Goal: Task Accomplishment & Management: Manage account settings

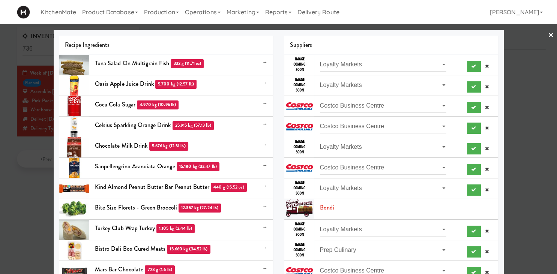
scroll to position [373, 0]
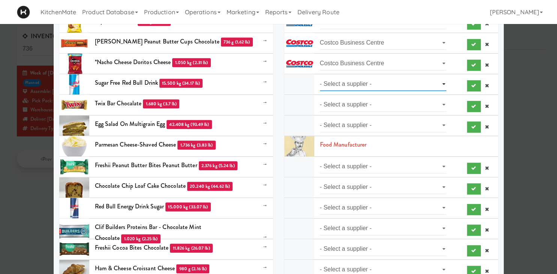
click at [320, 77] on select "- Select a supplier - Costco Business Centre" at bounding box center [383, 84] width 127 height 14
select select "Costco Business Centre"
click option "Costco Business Centre" at bounding box center [0, 0] width 0 height 0
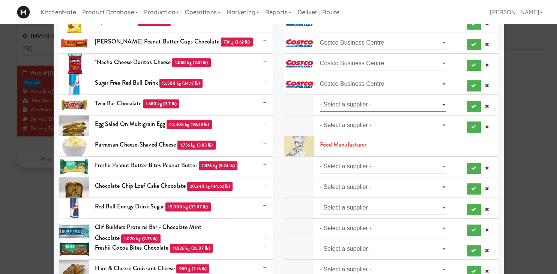
click at [320, 98] on select "- Select a supplier - Costco Business Centre" at bounding box center [383, 105] width 127 height 14
select select "Costco Business Centre"
click option "Costco Business Centre" at bounding box center [0, 0] width 0 height 0
click at [320, 119] on select "- Select a supplier - Loyalty Markets" at bounding box center [383, 126] width 127 height 14
select select "Loyalty Markets"
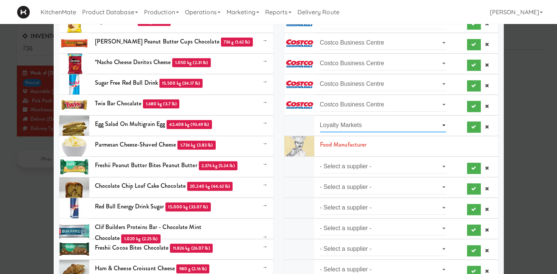
click option "Loyalty Markets" at bounding box center [0, 0] width 0 height 0
click at [320, 160] on select "- Select a supplier - SYSCO" at bounding box center [383, 167] width 127 height 14
select select "SYSCO"
click option "SYSCO" at bounding box center [0, 0] width 0 height 0
click at [370, 179] on li "- Select a supplier - Heather's Kitchen" at bounding box center [391, 187] width 214 height 21
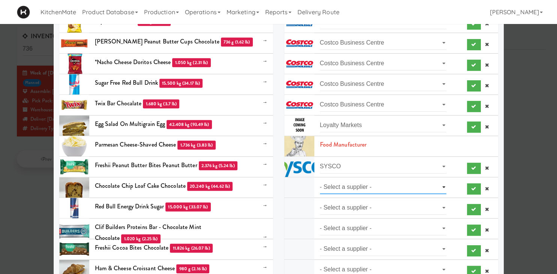
click at [320, 180] on select "- Select a supplier - Heather's Kitchen" at bounding box center [383, 187] width 127 height 14
select select "Heather's Kitchen"
click option "Heather's Kitchen" at bounding box center [0, 0] width 0 height 0
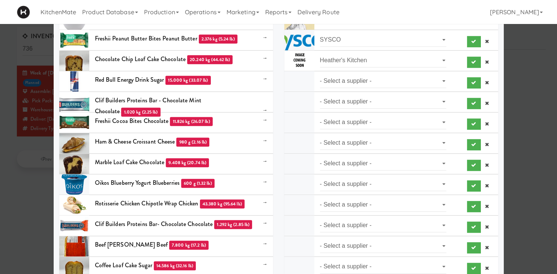
scroll to position [500, 0]
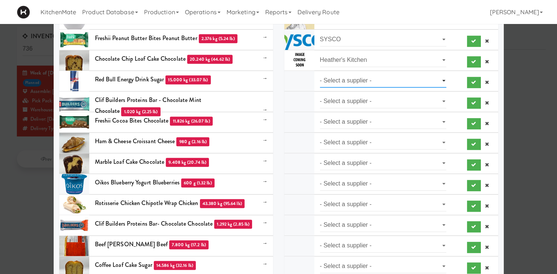
click at [320, 74] on select "- Select a supplier - Costco Business Centre" at bounding box center [383, 81] width 127 height 14
select select "Costco Business Centre"
click option "Costco Business Centre" at bounding box center [0, 0] width 0 height 0
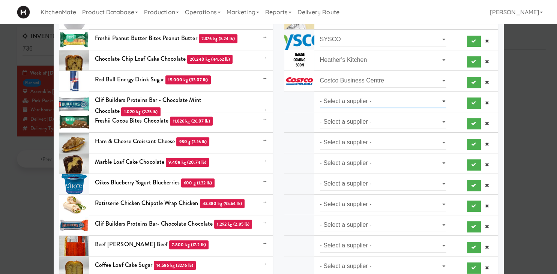
click at [320, 95] on select "- Select a supplier - Loyalty Markets" at bounding box center [383, 102] width 127 height 14
select select "Loyalty Markets"
click option "Loyalty Markets" at bounding box center [0, 0] width 0 height 0
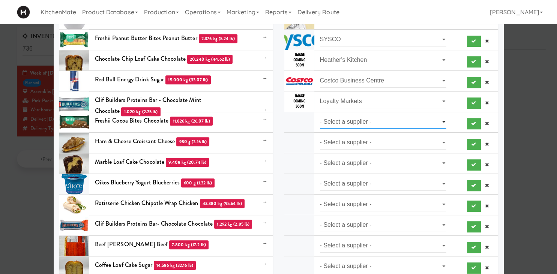
click at [320, 115] on select "- Select a supplier - Loyalty Markets" at bounding box center [383, 122] width 127 height 14
select select "Loyalty Markets"
click option "Loyalty Markets" at bounding box center [0, 0] width 0 height 0
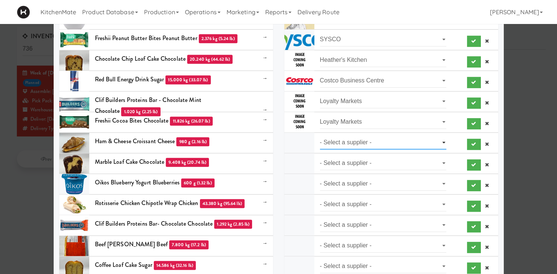
click at [320, 136] on select "- Select a supplier - Loyalty Markets" at bounding box center [383, 143] width 127 height 14
select select "Loyalty Markets"
click option "Loyalty Markets" at bounding box center [0, 0] width 0 height 0
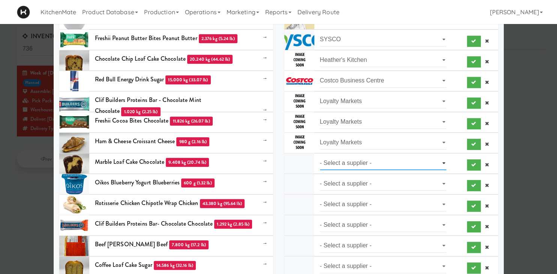
click at [320, 156] on select "- Select a supplier - Loyalty Markets" at bounding box center [383, 163] width 127 height 14
select select "Loyalty Markets"
click option "Loyalty Markets" at bounding box center [0, 0] width 0 height 0
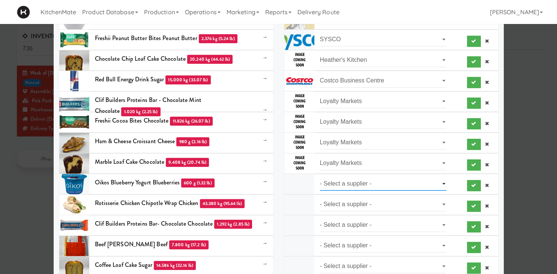
click at [320, 177] on select "- Select a supplier - Loyalty Markets" at bounding box center [383, 184] width 127 height 14
select select "Loyalty Markets"
click option "Loyalty Markets" at bounding box center [0, 0] width 0 height 0
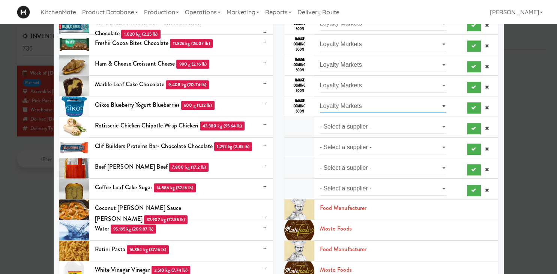
scroll to position [590, 0]
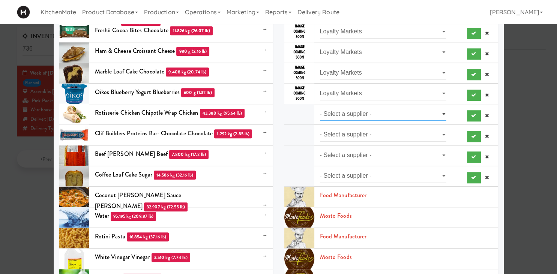
click at [320, 107] on select "- Select a supplier - Prep Culinary" at bounding box center [383, 114] width 127 height 14
select select "Prep Culinary"
click option "Prep Culinary" at bounding box center [0, 0] width 0 height 0
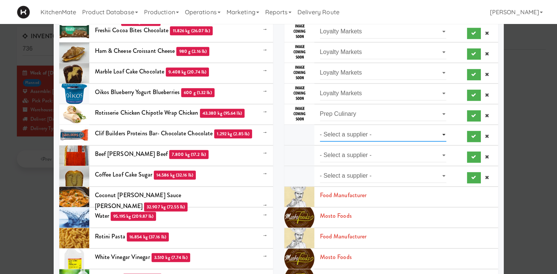
click at [320, 128] on select "- Select a supplier - Loyalty Markets" at bounding box center [383, 135] width 127 height 14
select select "Loyalty Markets"
click option "Loyalty Markets" at bounding box center [0, 0] width 0 height 0
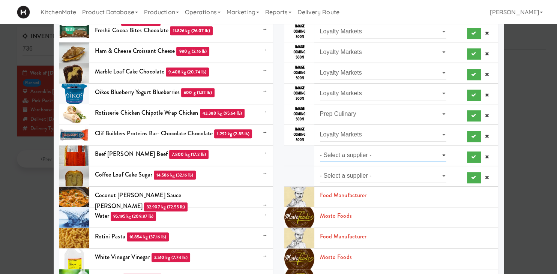
click at [320, 149] on select "- Select a supplier - Loyalty Markets" at bounding box center [383, 156] width 127 height 14
select select "Loyalty Markets"
click option "Loyalty Markets" at bounding box center [0, 0] width 0 height 0
click at [320, 169] on select "- Select a supplier - Heather's Kitchen" at bounding box center [383, 176] width 127 height 14
select select "Heather's Kitchen"
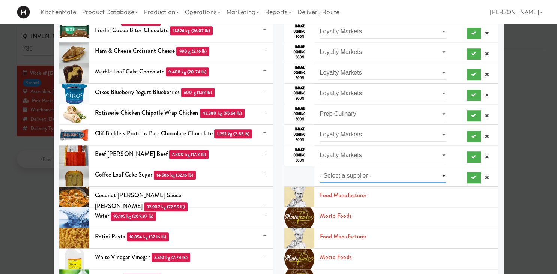
click option "Heather's Kitchen" at bounding box center [0, 0] width 0 height 0
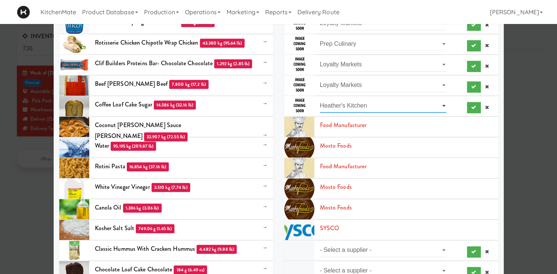
scroll to position [671, 0]
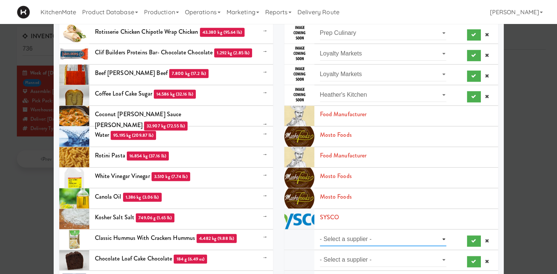
click at [320, 233] on select "- Select a supplier - KitchenMate" at bounding box center [383, 240] width 127 height 14
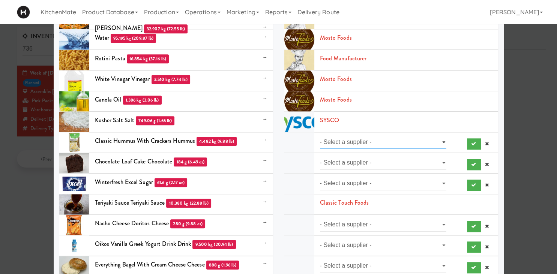
scroll to position [802, 0]
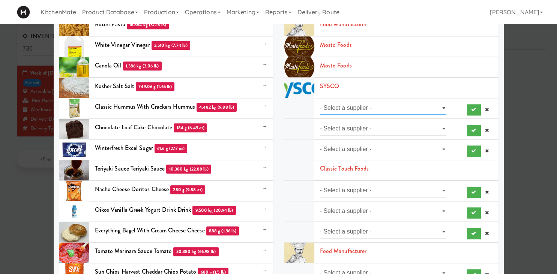
click at [320, 101] on select "- Select a supplier - KitchenMate" at bounding box center [383, 108] width 127 height 14
select select "KitchenMate"
click option "KitchenMate" at bounding box center [0, 0] width 0 height 0
click at [320, 122] on select "- Select a supplier - Loyalty Markets" at bounding box center [383, 129] width 127 height 14
click option "- Select a supplier -" at bounding box center [0, 0] width 0 height 0
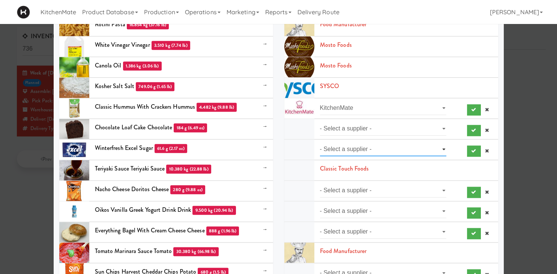
click at [320, 143] on select "- Select a supplier - Costco Business Centre" at bounding box center [383, 150] width 127 height 14
select select "Costco Business Centre"
click option "Costco Business Centre" at bounding box center [0, 0] width 0 height 0
click at [320, 122] on select "- Select a supplier - Loyalty Markets" at bounding box center [383, 129] width 127 height 14
select select "Loyalty Markets"
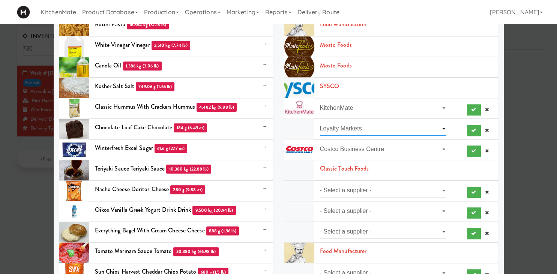
click option "Loyalty Markets" at bounding box center [0, 0] width 0 height 0
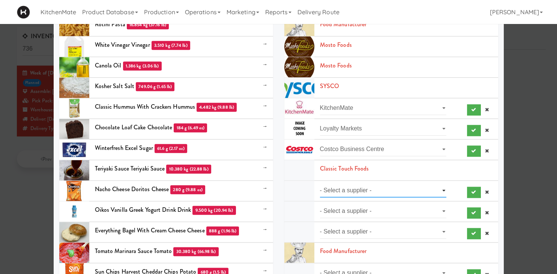
click at [320, 184] on select "- Select a supplier - Costco Business Centre" at bounding box center [383, 191] width 127 height 14
select select "Costco Business Centre"
click option "Costco Business Centre" at bounding box center [0, 0] width 0 height 0
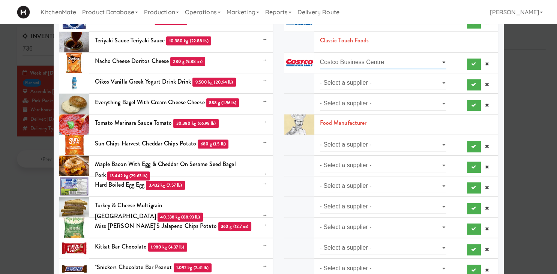
scroll to position [932, 0]
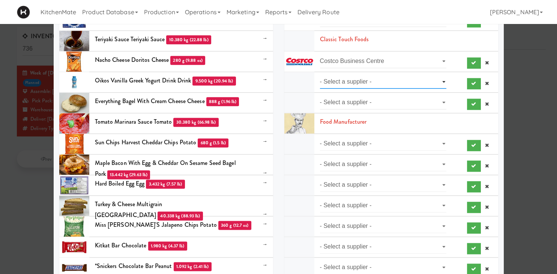
click at [320, 75] on select "- Select a supplier - Loyalty Markets" at bounding box center [383, 82] width 127 height 14
select select "Loyalty Markets"
click option "Loyalty Markets" at bounding box center [0, 0] width 0 height 0
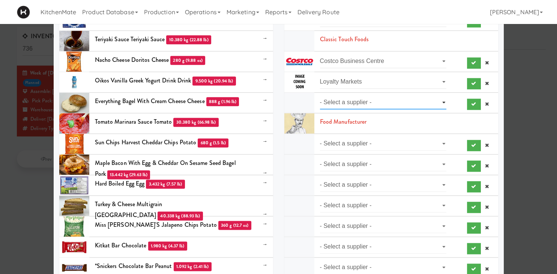
click at [320, 96] on select "- Select a supplier - Heather's Kitchen" at bounding box center [383, 103] width 127 height 14
select select "Heather's Kitchen"
click option "Heather's Kitchen" at bounding box center [0, 0] width 0 height 0
click at [320, 137] on select "- Select a supplier - Costco Business Centre" at bounding box center [383, 144] width 127 height 14
click at [447, 173] on li "- Select a supplier - Prep Culinary" at bounding box center [391, 165] width 214 height 21
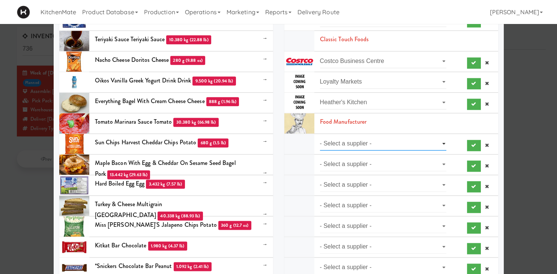
click at [320, 137] on select "- Select a supplier - Costco Business Centre" at bounding box center [383, 144] width 127 height 14
select select "Costco Business Centre"
click option "Costco Business Centre" at bounding box center [0, 0] width 0 height 0
click at [320, 158] on select "- Select a supplier - Prep Culinary" at bounding box center [383, 165] width 127 height 14
select select "Prep Culinary"
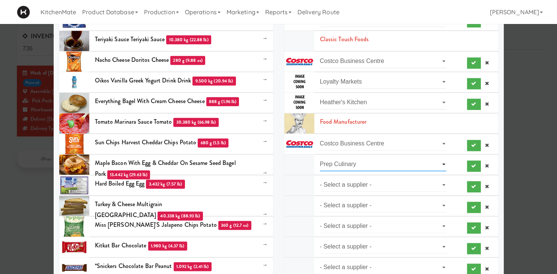
click option "Prep Culinary" at bounding box center [0, 0] width 0 height 0
click at [320, 178] on select "- Select a supplier - Loyalty Markets" at bounding box center [383, 185] width 127 height 14
select select "Loyalty Markets"
click option "Loyalty Markets" at bounding box center [0, 0] width 0 height 0
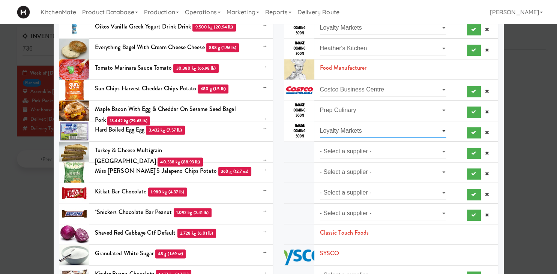
scroll to position [1028, 0]
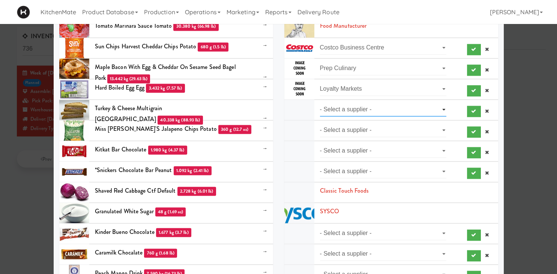
click at [320, 103] on select "- Select a supplier - Loyalty Markets" at bounding box center [383, 110] width 127 height 14
select select "Loyalty Markets"
click option "Loyalty Markets" at bounding box center [0, 0] width 0 height 0
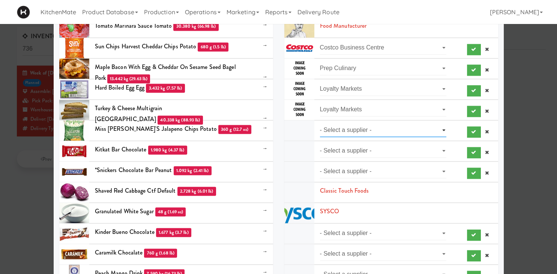
click at [320, 123] on select "- Select a supplier - Costco Business Centre" at bounding box center [383, 130] width 127 height 14
click option "- Select a supplier -" at bounding box center [0, 0] width 0 height 0
click at [320, 123] on select "- Select a supplier - Costco Business Centre" at bounding box center [383, 130] width 127 height 14
click option "- Select a supplier -" at bounding box center [0, 0] width 0 height 0
click at [320, 123] on select "- Select a supplier - Costco Business Centre" at bounding box center [383, 130] width 127 height 14
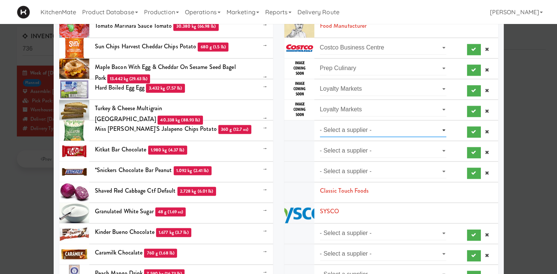
select select "Costco Business Centre"
click option "Costco Business Centre" at bounding box center [0, 0] width 0 height 0
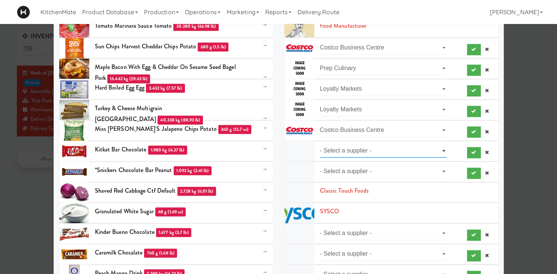
click at [320, 144] on select "- Select a supplier - Costco Business Centre" at bounding box center [383, 151] width 127 height 14
select select "Costco Business Centre"
click option "Costco Business Centre" at bounding box center [0, 0] width 0 height 0
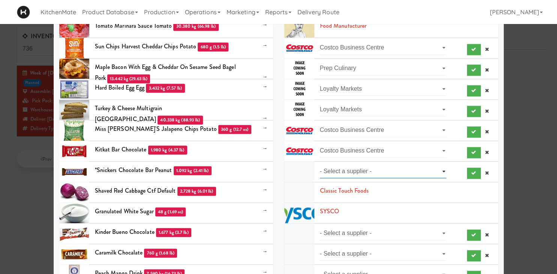
click at [320, 165] on select "- Select a supplier - Costco Business Centre" at bounding box center [383, 172] width 127 height 14
select select "Costco Business Centre"
click option "Costco Business Centre" at bounding box center [0, 0] width 0 height 0
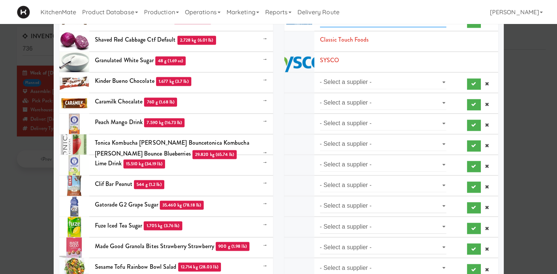
scroll to position [1184, 0]
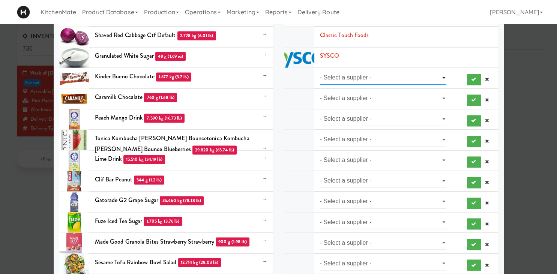
click at [320, 71] on select "- Select a supplier - Costco Business Centre" at bounding box center [383, 78] width 127 height 14
select select "Costco Business Centre"
click option "Costco Business Centre" at bounding box center [0, 0] width 0 height 0
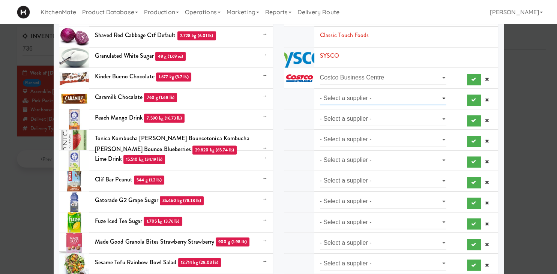
click at [320, 92] on select "- Select a supplier - Costco Business Centre" at bounding box center [383, 99] width 127 height 14
select select "Costco Business Centre"
click option "Costco Business Centre" at bounding box center [0, 0] width 0 height 0
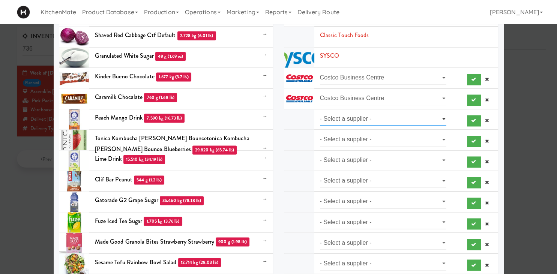
click at [320, 112] on select "- Select a supplier - Loyalty Markets" at bounding box center [383, 119] width 127 height 14
select select "Loyalty Markets"
click option "Loyalty Markets" at bounding box center [0, 0] width 0 height 0
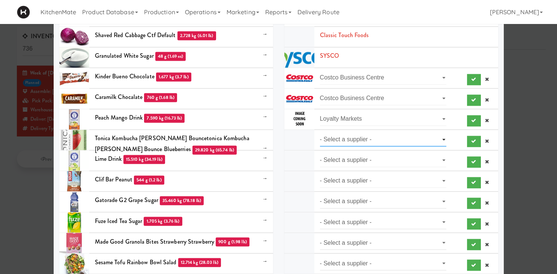
click at [320, 133] on select "- Select a supplier - SYSCO" at bounding box center [383, 140] width 127 height 14
select select "SYSCO"
click option "SYSCO" at bounding box center [0, 0] width 0 height 0
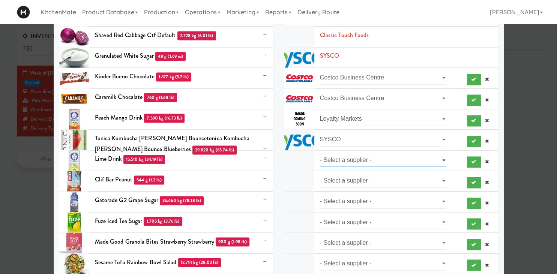
click at [320, 153] on select "- Select a supplier - Loyalty Markets" at bounding box center [383, 160] width 127 height 14
select select "Loyalty Markets"
click option "Loyalty Markets" at bounding box center [0, 0] width 0 height 0
click at [320, 174] on select "- Select a supplier - Costco Business Centre" at bounding box center [383, 181] width 127 height 14
select select "Costco Business Centre"
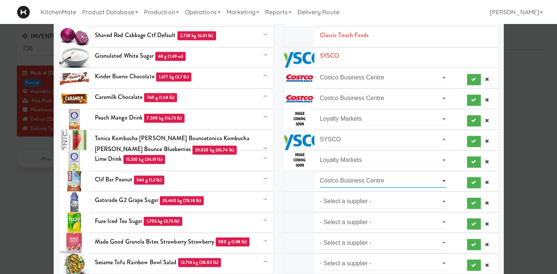
click option "Costco Business Centre" at bounding box center [0, 0] width 0 height 0
click at [320, 195] on select "- Select a supplier - Costco Business Centre" at bounding box center [383, 202] width 127 height 14
select select "Costco Business Centre"
click option "Costco Business Centre" at bounding box center [0, 0] width 0 height 0
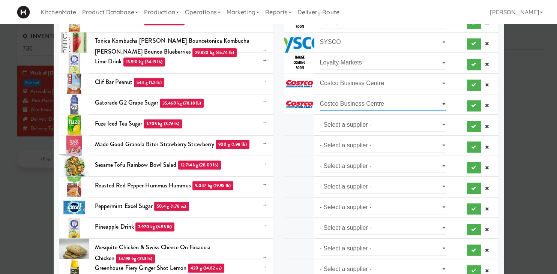
scroll to position [1362, 0]
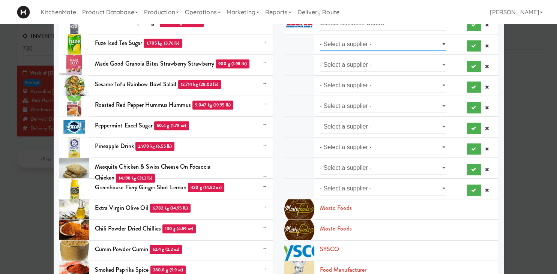
click at [320, 37] on select "- Select a supplier - Loyalty Markets" at bounding box center [383, 44] width 127 height 14
select select "Loyalty Markets"
click option "Loyalty Markets" at bounding box center [0, 0] width 0 height 0
click at [320, 58] on select "- Select a supplier - Loyalty Markets" at bounding box center [383, 65] width 127 height 14
select select "Loyalty Markets"
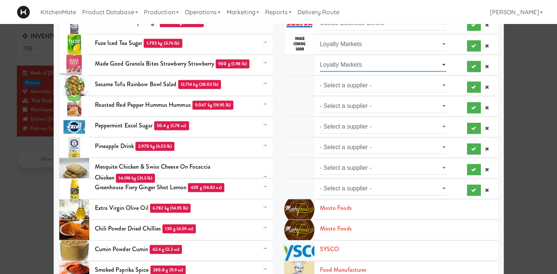
click option "Loyalty Markets" at bounding box center [0, 0] width 0 height 0
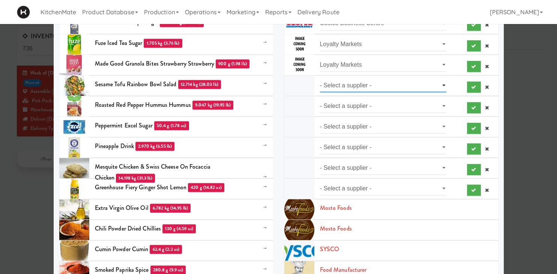
click at [320, 78] on select "- Select a supplier - Prep Culinary" at bounding box center [383, 85] width 127 height 14
select select "Prep Culinary"
click option "Prep Culinary" at bounding box center [0, 0] width 0 height 0
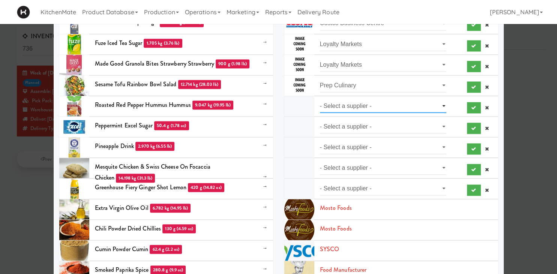
click at [320, 99] on select "- Select a supplier - Loyalty Markets" at bounding box center [383, 106] width 127 height 14
select select "Loyalty Markets"
click option "Loyalty Markets" at bounding box center [0, 0] width 0 height 0
click at [320, 120] on select "- Select a supplier - Costco Business Centre" at bounding box center [383, 127] width 127 height 14
select select "Costco Business Centre"
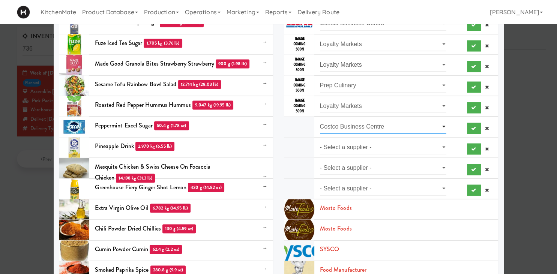
click option "Costco Business Centre" at bounding box center [0, 0] width 0 height 0
click at [320, 140] on select "- Select a supplier - Loyalty Markets" at bounding box center [383, 147] width 127 height 14
select select "Loyalty Markets"
click option "Loyalty Markets" at bounding box center [0, 0] width 0 height 0
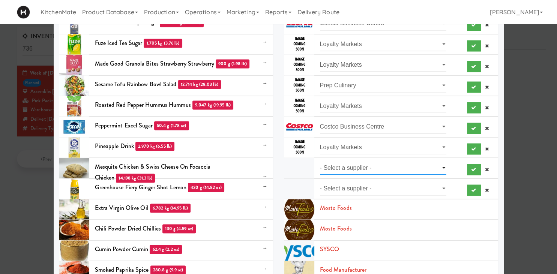
click at [320, 161] on select "- Select a supplier - Loyalty Markets" at bounding box center [383, 168] width 127 height 14
select select "Loyalty Markets"
click option "Loyalty Markets" at bounding box center [0, 0] width 0 height 0
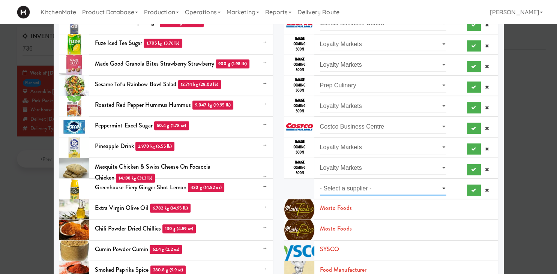
click at [320, 182] on select "- Select a supplier - Greenhouse Juice Co" at bounding box center [383, 189] width 127 height 14
select select "Greenhouse Juice Co"
click option "Greenhouse Juice Co" at bounding box center [0, 0] width 0 height 0
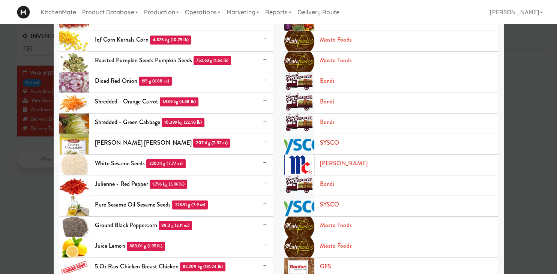
scroll to position [2306, 0]
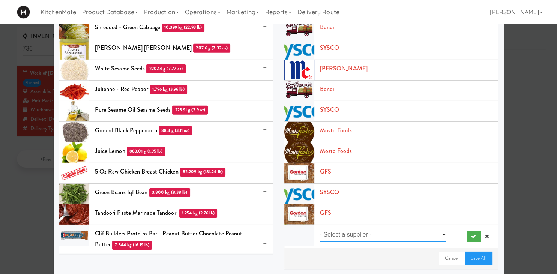
click at [320, 228] on select "- Select a supplier -" at bounding box center [383, 235] width 127 height 14
click option "- Select a supplier -" at bounding box center [0, 0] width 0 height 0
click at [477, 253] on link "Save All" at bounding box center [479, 259] width 28 height 14
click at [476, 256] on link "Save All" at bounding box center [479, 259] width 28 height 14
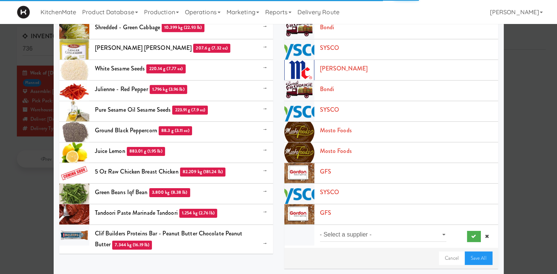
click at [476, 256] on link "Save All" at bounding box center [479, 259] width 28 height 14
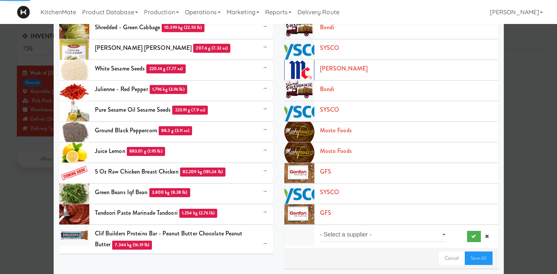
click at [476, 256] on link "Save All" at bounding box center [479, 259] width 28 height 14
click at [320, 228] on select "- Select a supplier -" at bounding box center [383, 235] width 127 height 14
click at [11, 102] on div at bounding box center [278, 137] width 557 height 274
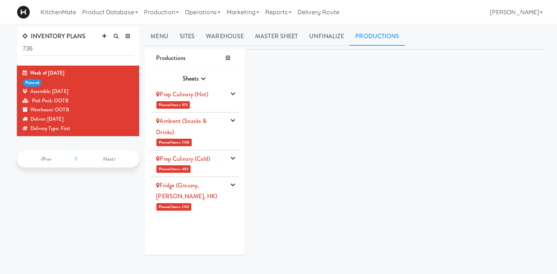
click at [185, 99] on div "Prep Culinary (Hot)" at bounding box center [191, 94] width 70 height 11
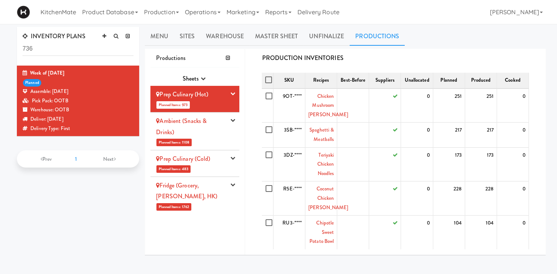
click at [202, 122] on link "Ambient (Snacks & Drinks)" at bounding box center [181, 127] width 51 height 20
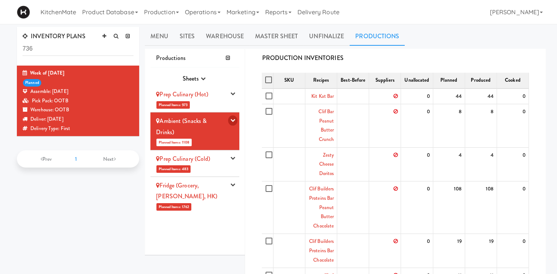
click at [236, 121] on button "button" at bounding box center [232, 121] width 9 height 10
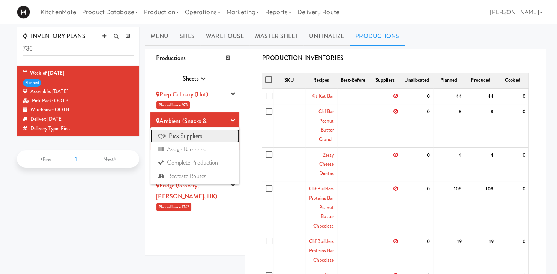
click at [233, 134] on link "Pick Suppliers" at bounding box center [194, 136] width 89 height 14
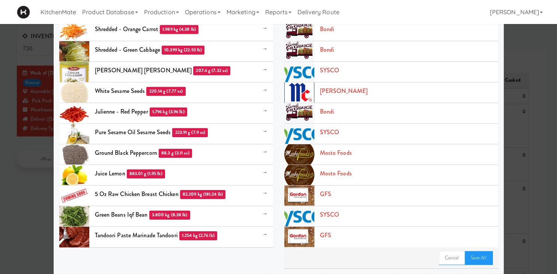
select select "Loyalty Markets"
click option "Loyalty Markets" at bounding box center [0, 0] width 0 height 0
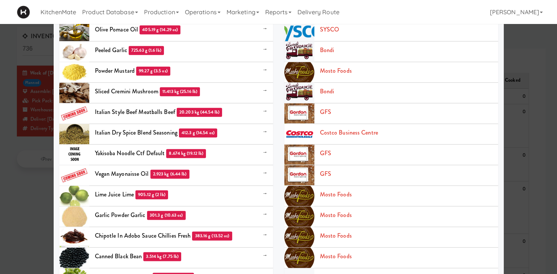
scroll to position [2303, 0]
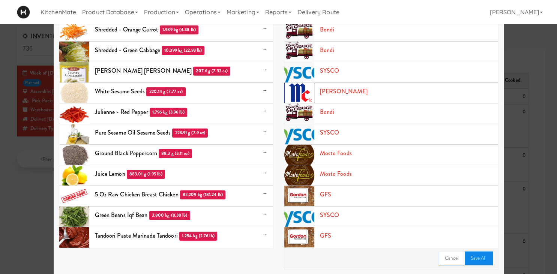
click at [487, 257] on link "Save All" at bounding box center [479, 259] width 28 height 14
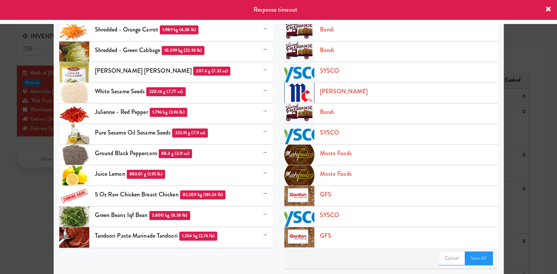
click at [22, 50] on div at bounding box center [278, 137] width 557 height 274
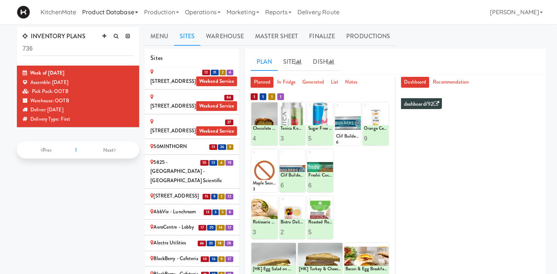
click at [131, 15] on link "Product Database" at bounding box center [110, 12] width 62 height 24
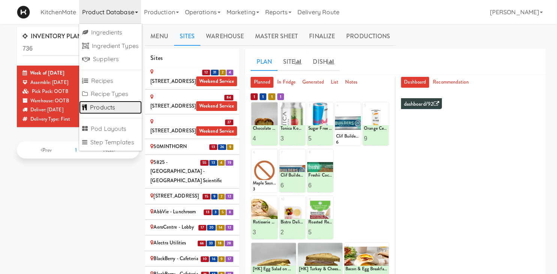
click at [103, 111] on link "Products" at bounding box center [110, 108] width 63 height 14
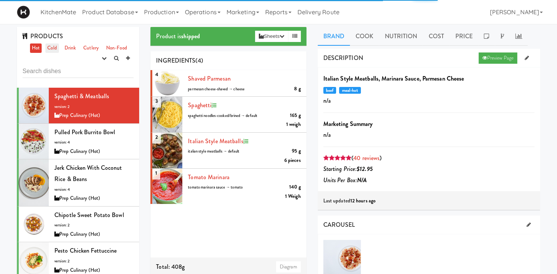
click at [54, 50] on link "Cold" at bounding box center [51, 48] width 13 height 9
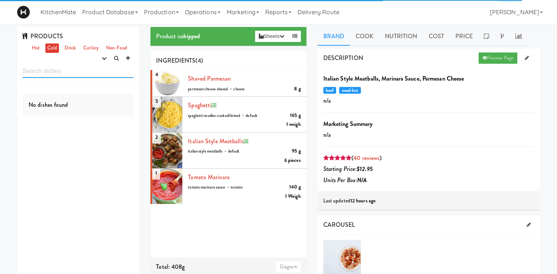
click at [59, 72] on input "text" at bounding box center [78, 71] width 111 height 14
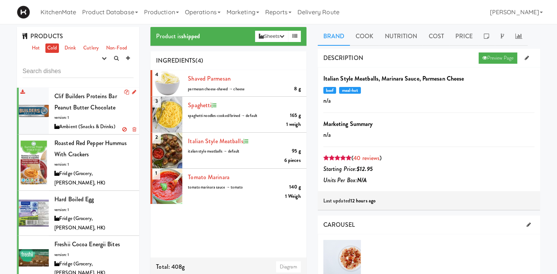
click at [88, 118] on div "Clif Builders proteins Bar Peanut Butter Chocolate version: 1 Ambient (Snacks &…" at bounding box center [93, 111] width 79 height 41
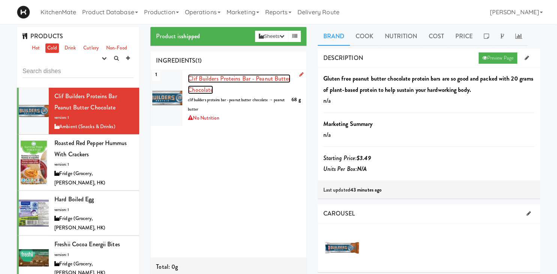
click at [242, 78] on span "Clif Builders proteins Bar - Peanut Butter Chocolate" at bounding box center [239, 84] width 102 height 20
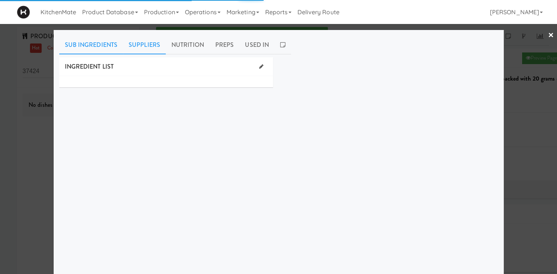
click at [137, 49] on link "Suppliers" at bounding box center [144, 45] width 43 height 19
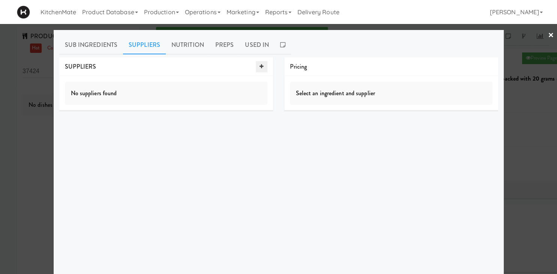
click at [263, 67] on icon at bounding box center [262, 66] width 4 height 5
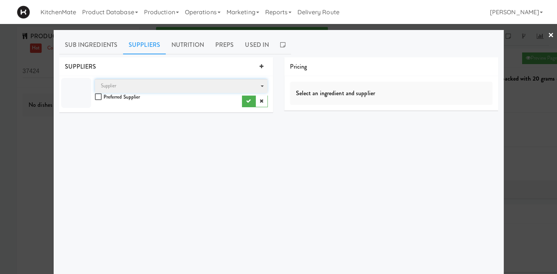
click at [163, 84] on span "Supplier" at bounding box center [181, 86] width 173 height 14
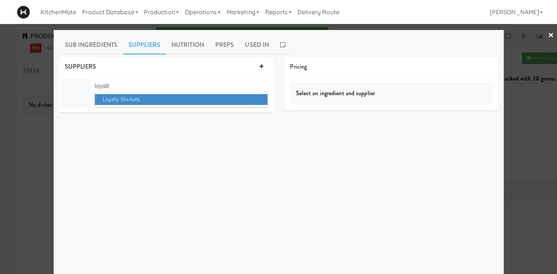
type input "loyalty"
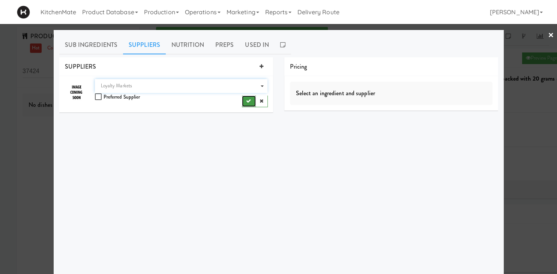
click at [249, 103] on icon "submit" at bounding box center [248, 101] width 5 height 5
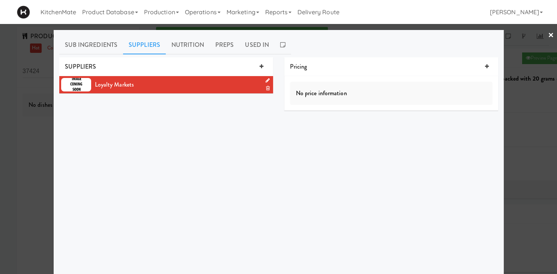
click at [549, 35] on link "×" at bounding box center [551, 35] width 6 height 23
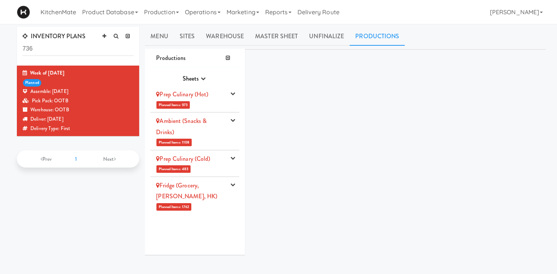
click at [167, 127] on div "Ambient (Snacks & Drinks)" at bounding box center [191, 127] width 70 height 22
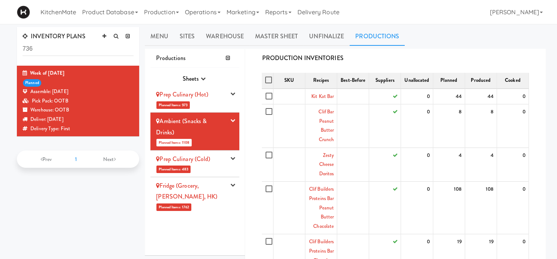
click at [206, 106] on li "Prep Culinary (Hot) Planned Items: 973 Pick Suppliers Assign Barcodes Complete …" at bounding box center [194, 99] width 89 height 27
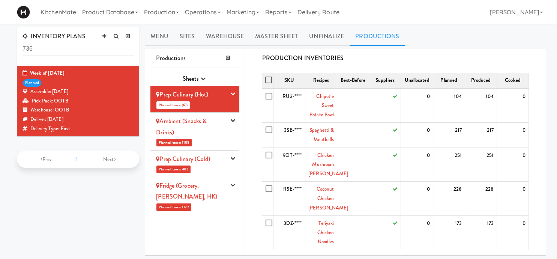
click at [211, 137] on div "Ambient (Snacks & Drinks)" at bounding box center [191, 127] width 70 height 22
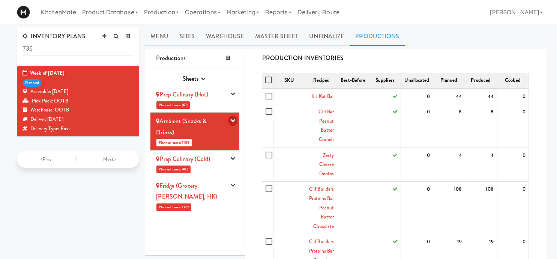
click at [231, 119] on button "button" at bounding box center [232, 121] width 9 height 10
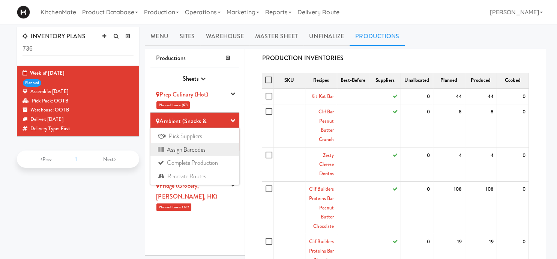
click at [190, 146] on link "Assign Barcodes" at bounding box center [194, 150] width 89 height 14
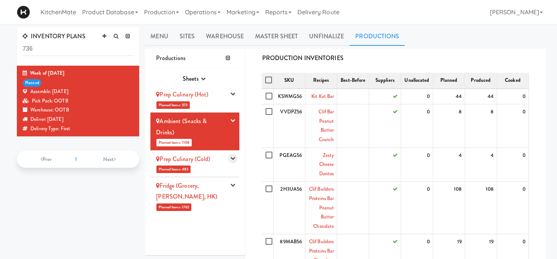
click at [230, 161] on button "button" at bounding box center [232, 158] width 9 height 10
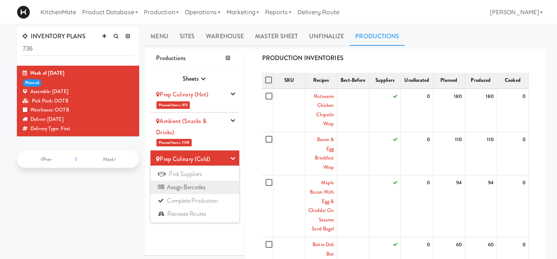
click at [203, 185] on link "Assign Barcodes" at bounding box center [194, 187] width 89 height 14
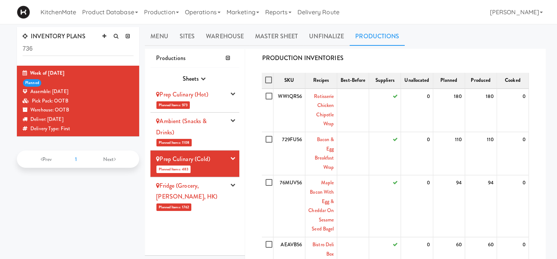
click at [234, 179] on li "Fridge (Grocery, Bev, HK) Planned Items: 1762 Pick Suppliers Assign Barcodes Co…" at bounding box center [194, 196] width 89 height 38
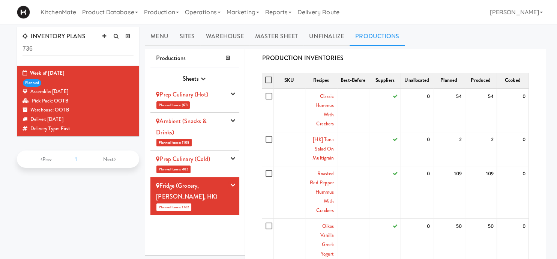
click at [229, 186] on li "Fridge (Grocery, Bev, HK) Planned Items: 1762 Pick Suppliers Assign Barcodes Co…" at bounding box center [194, 196] width 89 height 38
click at [238, 176] on li "Prep Culinary (Cold) Planned Items: 483 Pick Suppliers Assign Barcodes Complete…" at bounding box center [194, 163] width 89 height 27
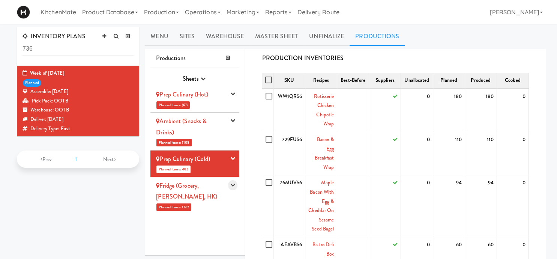
click at [230, 184] on button "button" at bounding box center [232, 185] width 9 height 10
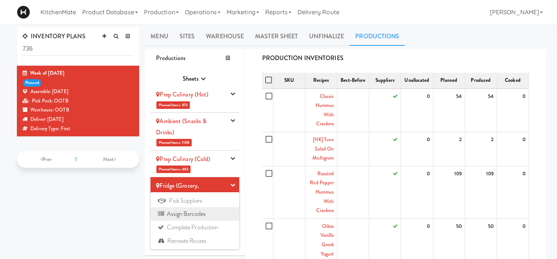
click at [186, 212] on link "Assign Barcodes" at bounding box center [194, 214] width 89 height 14
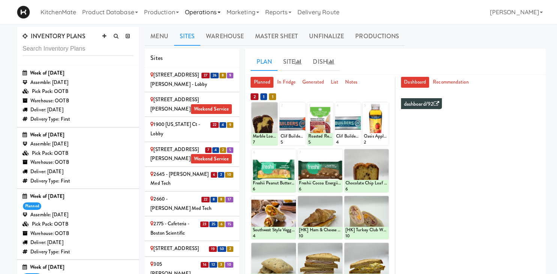
scroll to position [723, 0]
